Goal: Task Accomplishment & Management: Use online tool/utility

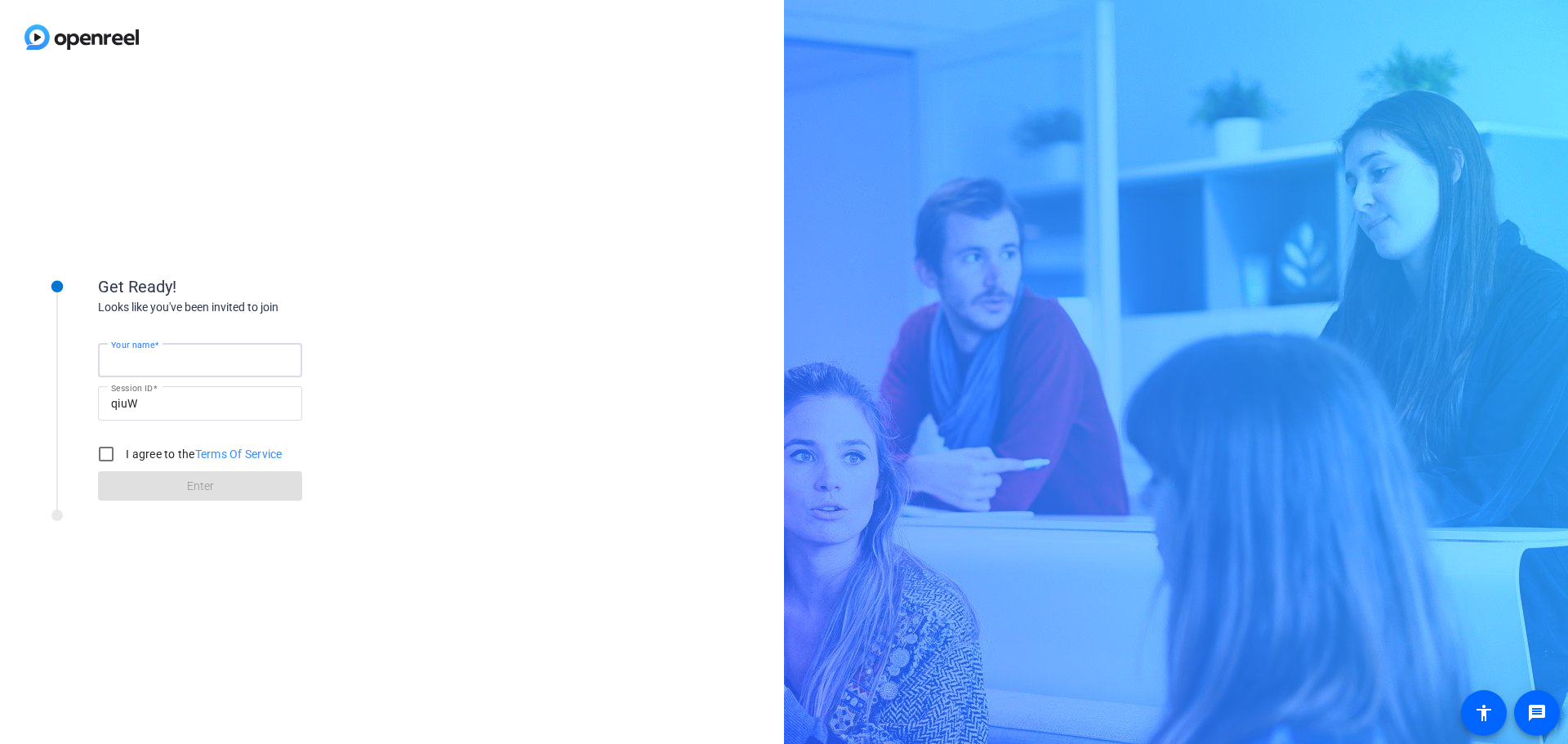
click at [186, 352] on input "Your name" at bounding box center [200, 360] width 178 height 19
type input "[PERSON_NAME]"
click at [116, 451] on input "I agree to the Terms Of Service" at bounding box center [106, 454] width 33 height 33
checkbox input "true"
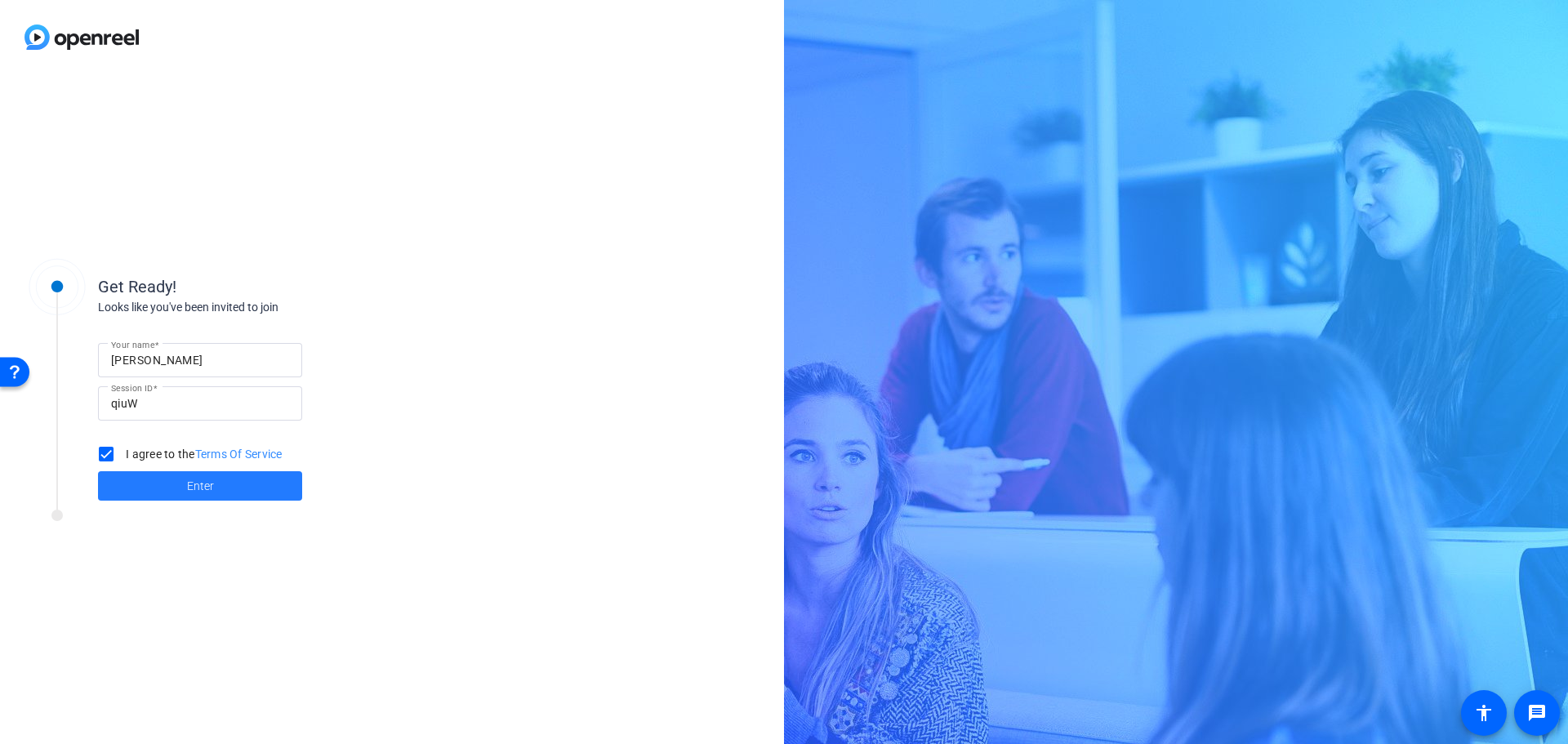
click at [149, 484] on span at bounding box center [200, 486] width 204 height 39
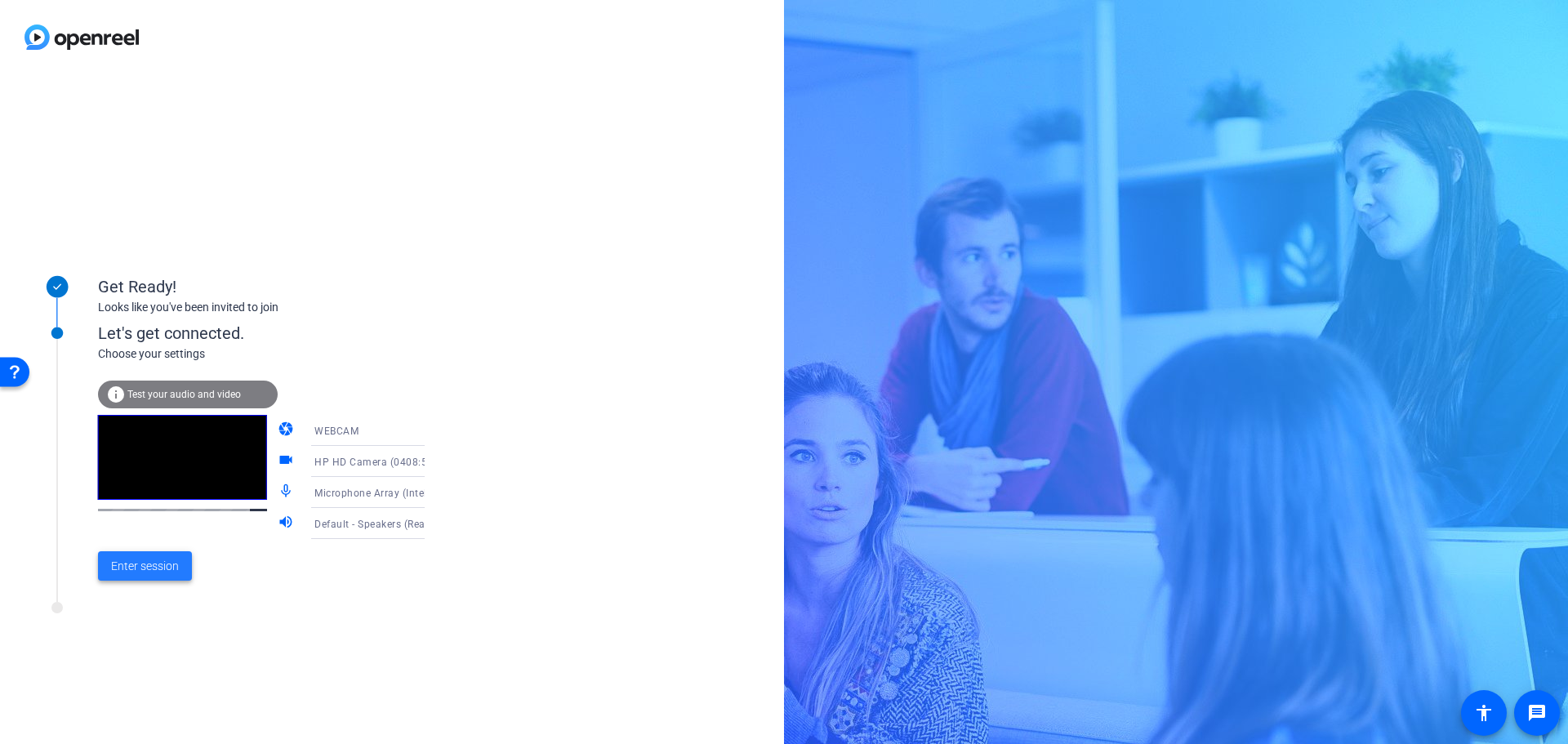
click at [140, 576] on span at bounding box center [145, 566] width 94 height 39
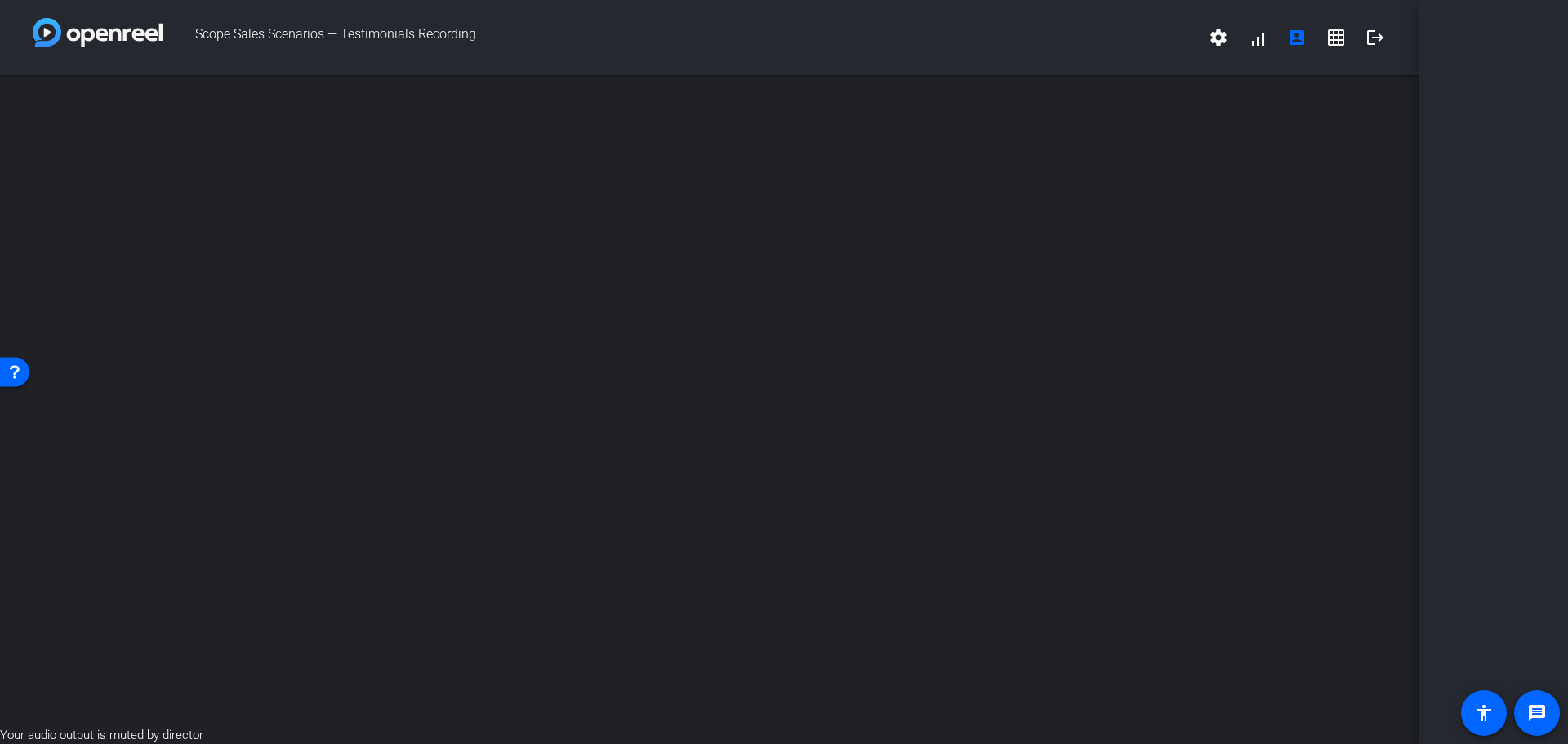
click at [749, 316] on div "open_in_new" at bounding box center [710, 401] width 1419 height 651
click at [1218, 41] on mat-icon "settings" at bounding box center [1218, 37] width 19 height 19
click at [749, 48] on div at bounding box center [784, 372] width 1568 height 744
click at [469, 207] on div "open_in_new" at bounding box center [710, 401] width 1419 height 651
click at [565, 322] on div "open_in_new" at bounding box center [710, 401] width 1419 height 651
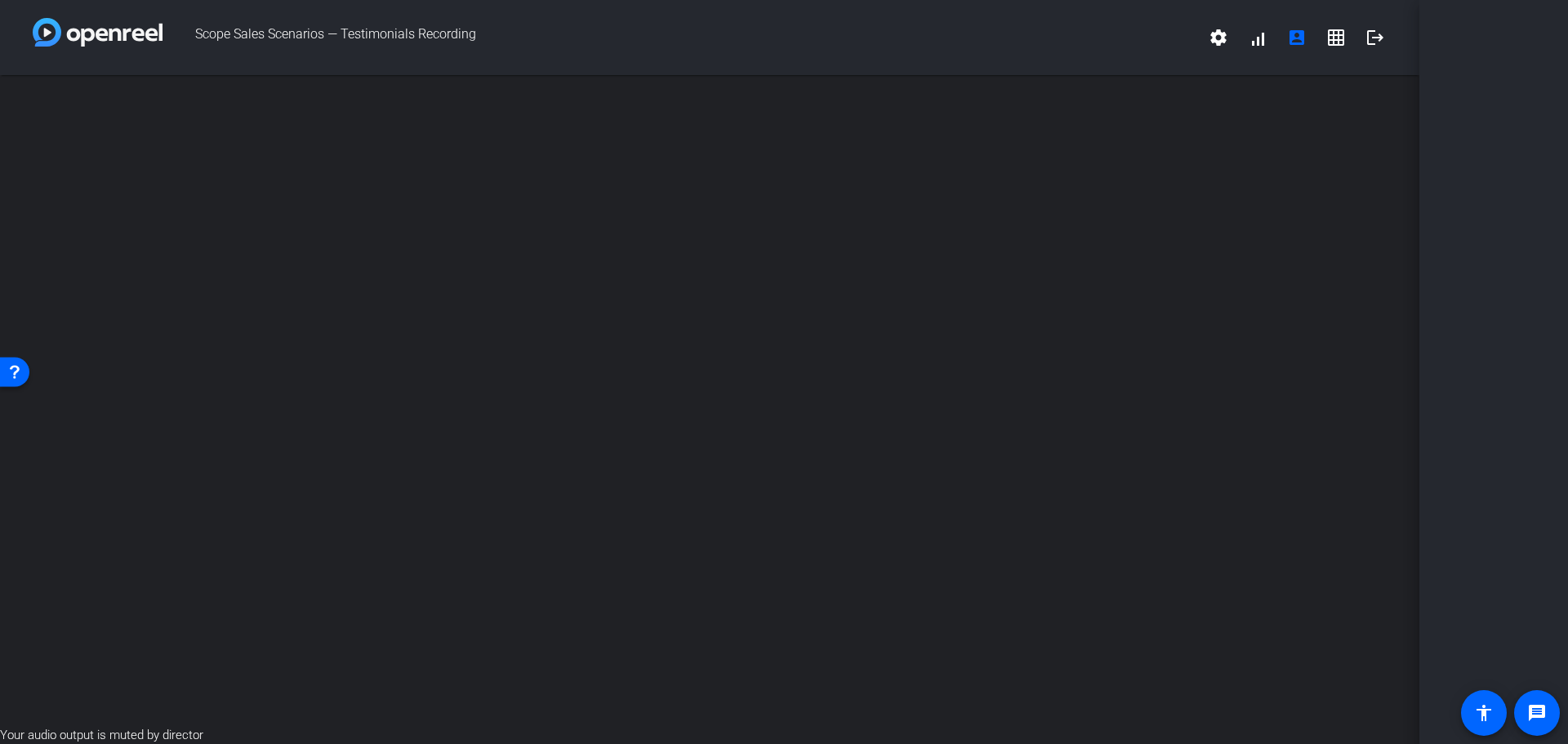
drag, startPoint x: 565, startPoint y: 322, endPoint x: 527, endPoint y: 314, distance: 38.8
click at [527, 314] on div "open_in_new" at bounding box center [710, 401] width 1419 height 651
click at [349, 35] on span "Scope Sales Scenarios — Testimonials Recording" at bounding box center [680, 37] width 1036 height 39
click at [163, 27] on span "Scope Sales Scenarios — Testimonials Recording" at bounding box center [680, 37] width 1036 height 39
click at [52, 31] on img at bounding box center [97, 32] width 130 height 28
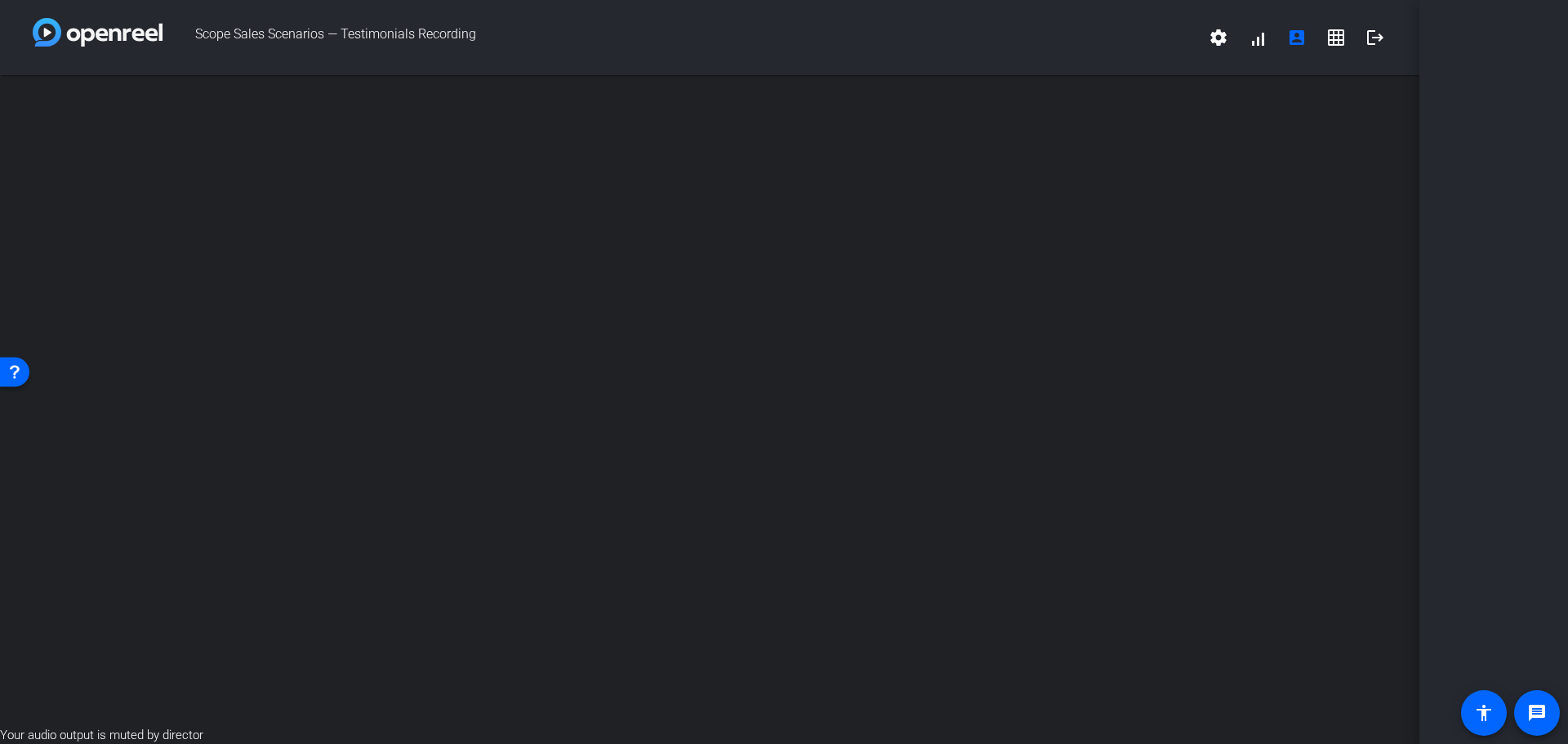
click at [42, 34] on img at bounding box center [97, 32] width 130 height 28
click at [1375, 33] on mat-icon "logout" at bounding box center [1375, 37] width 19 height 19
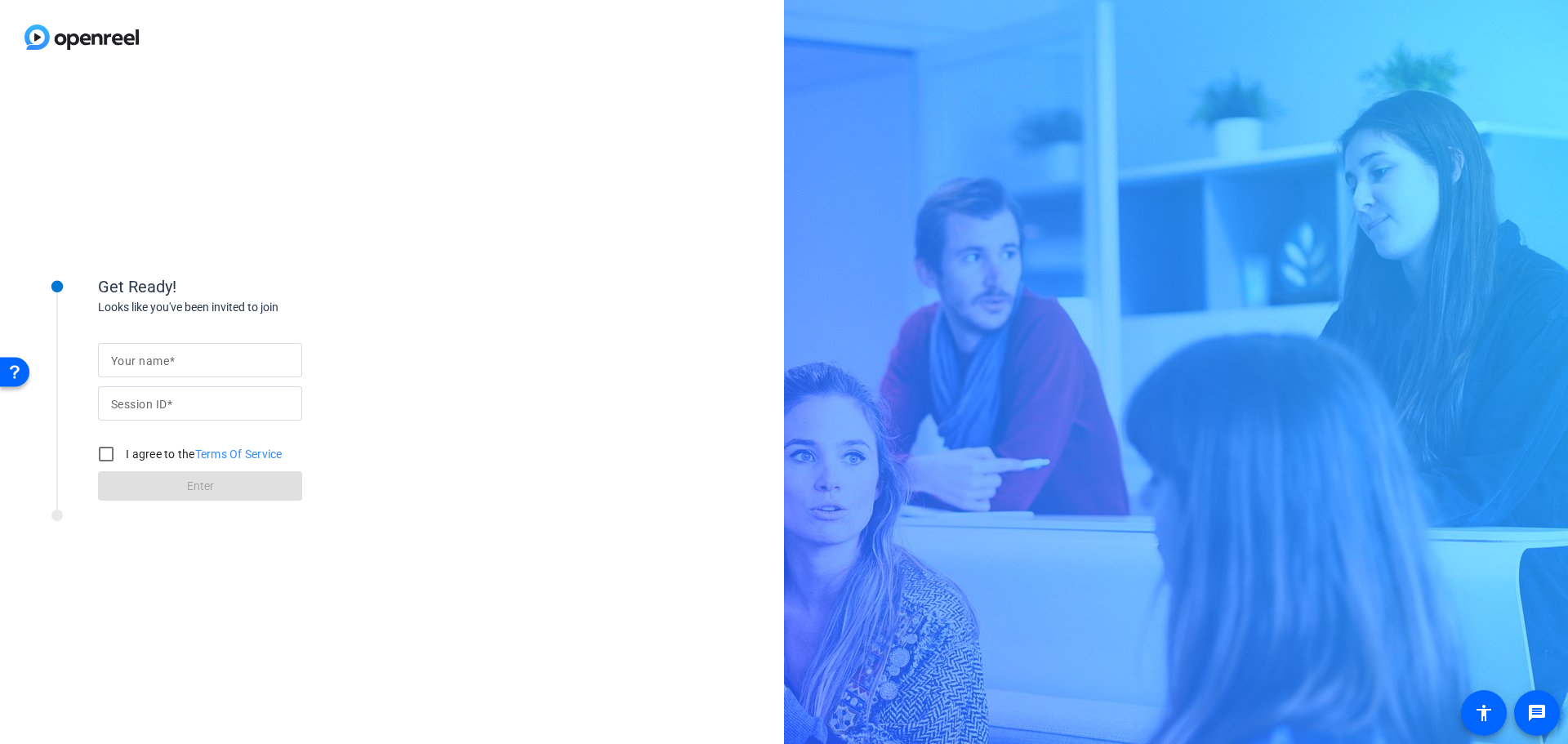
click at [520, 231] on div "Get Ready! Looks like you've been invited to join Your name Session ID I agree …" at bounding box center [392, 409] width 784 height 670
click at [279, 366] on input "Your name" at bounding box center [200, 360] width 178 height 19
click at [518, 261] on div "Get Ready! Looks like you've been invited to join Your name Session ID I agree …" at bounding box center [392, 409] width 784 height 670
click at [247, 370] on input "Your name" at bounding box center [200, 360] width 178 height 19
type input "[PERSON_NAME]"
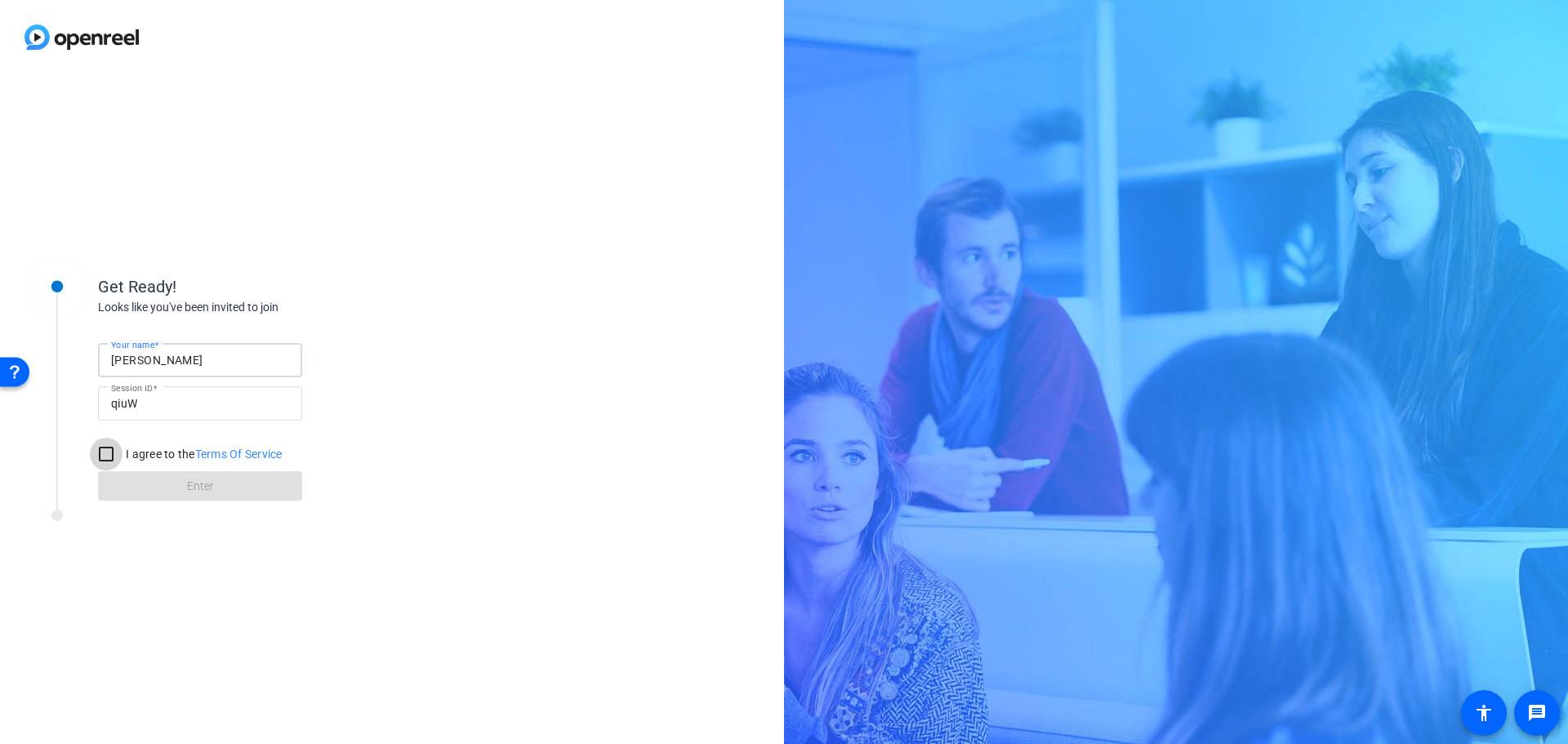
click at [107, 451] on input "I agree to the Terms Of Service" at bounding box center [106, 454] width 33 height 33
checkbox input "true"
click at [153, 491] on span at bounding box center [200, 486] width 204 height 39
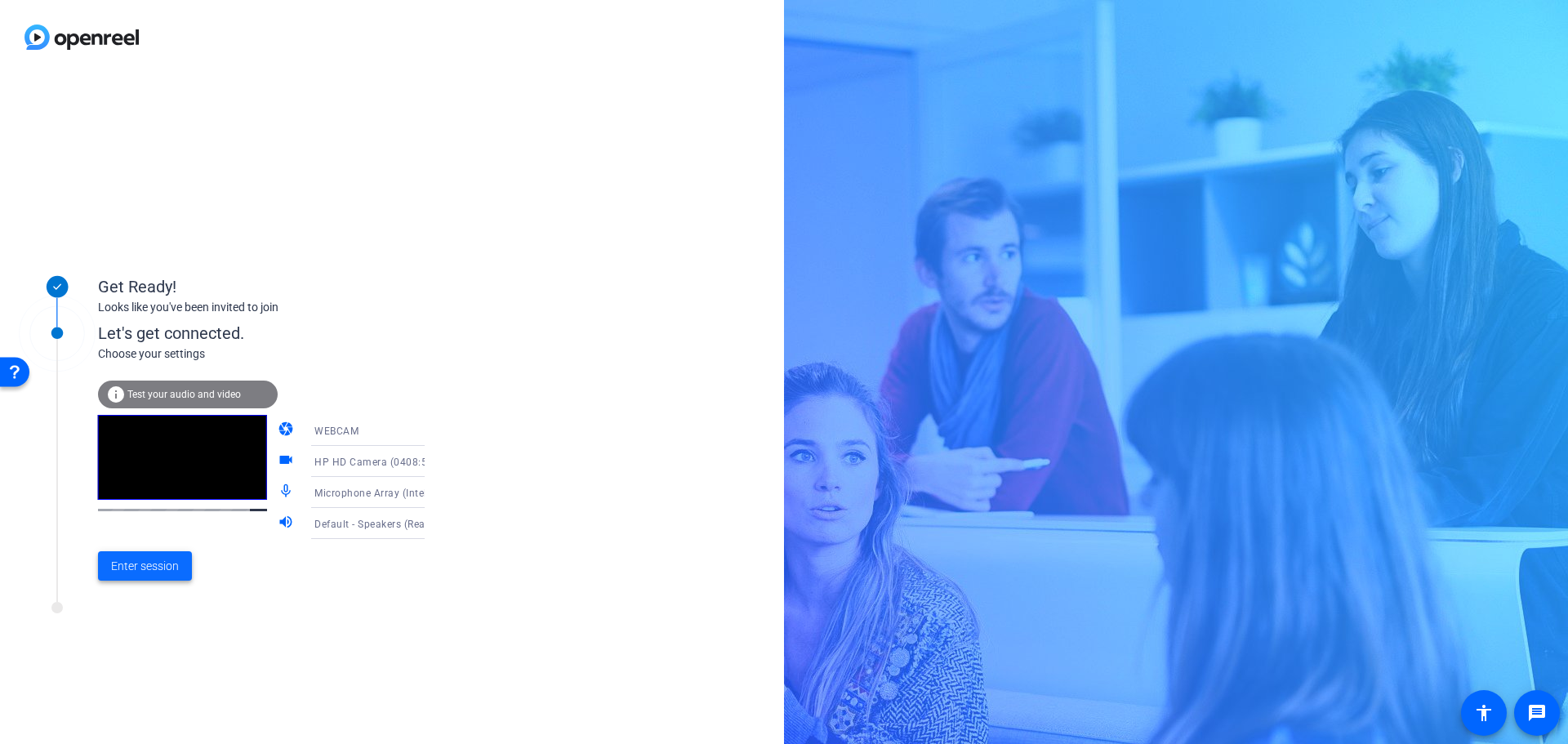
click at [152, 566] on span "Enter session" at bounding box center [145, 565] width 68 height 17
